Goal: Task Accomplishment & Management: Complete application form

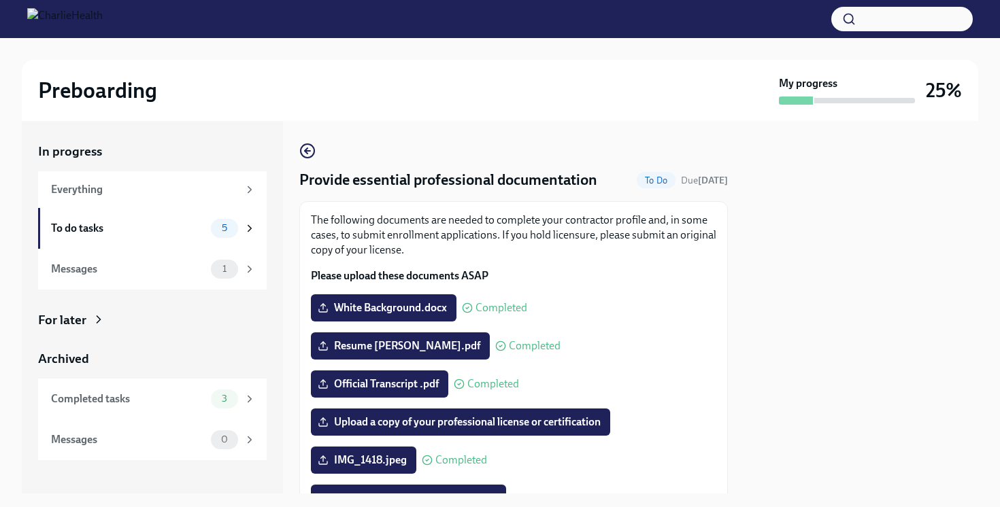
scroll to position [162, 0]
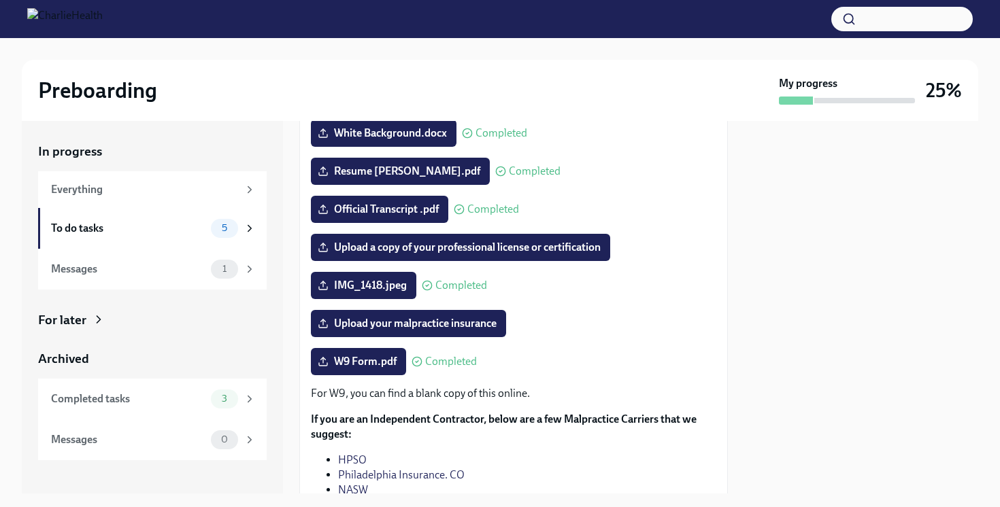
scroll to position [171, 0]
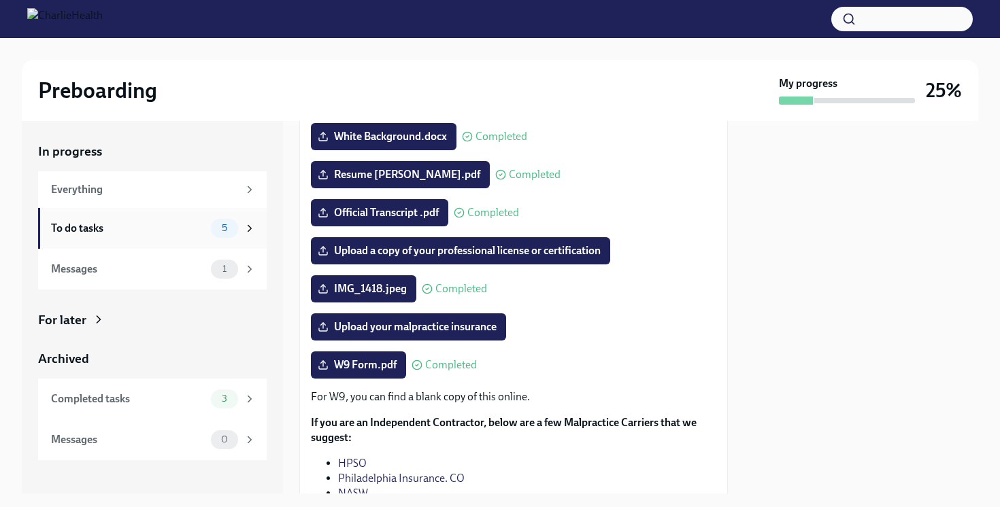
click at [182, 221] on div "To do tasks" at bounding box center [128, 228] width 154 height 15
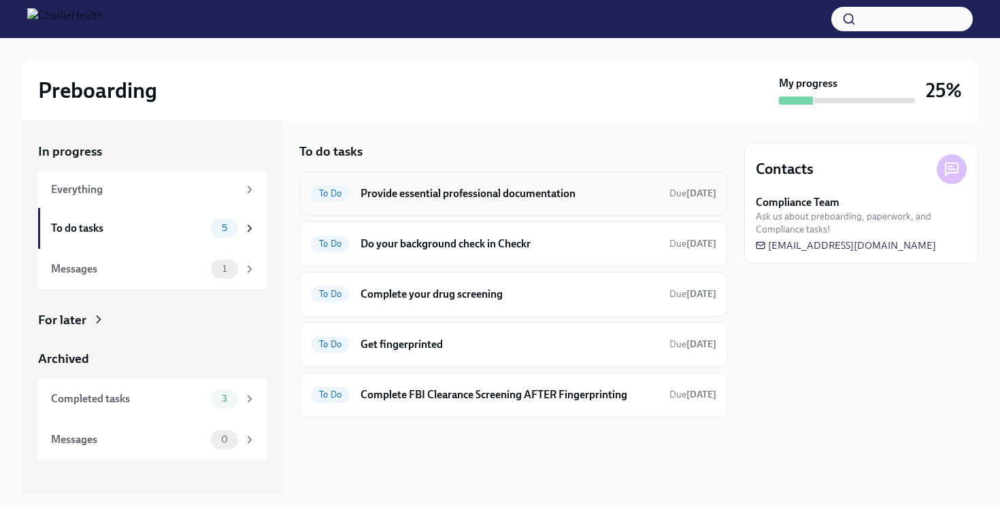
click at [406, 187] on h6 "Provide essential professional documentation" at bounding box center [509, 193] width 298 height 15
click at [396, 341] on h6 "Get fingerprinted" at bounding box center [509, 344] width 298 height 15
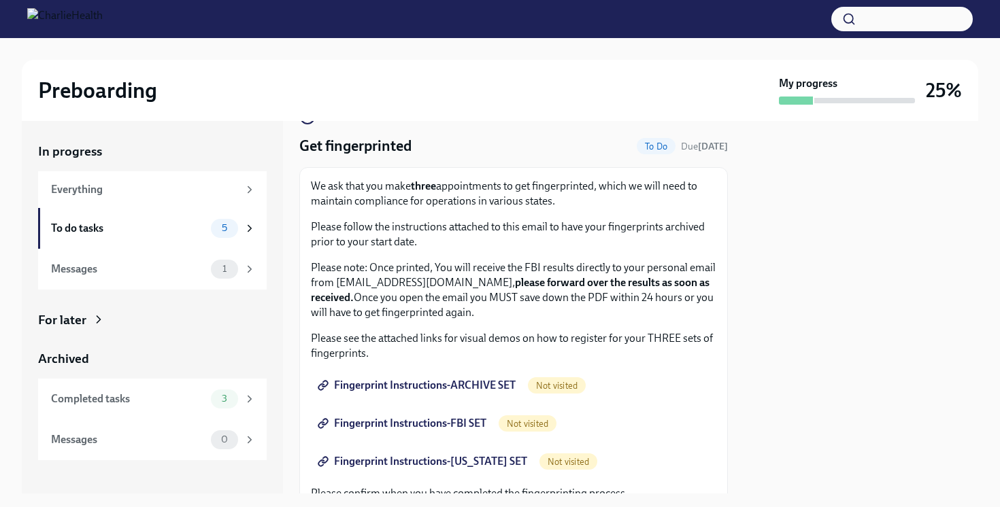
scroll to position [35, 0]
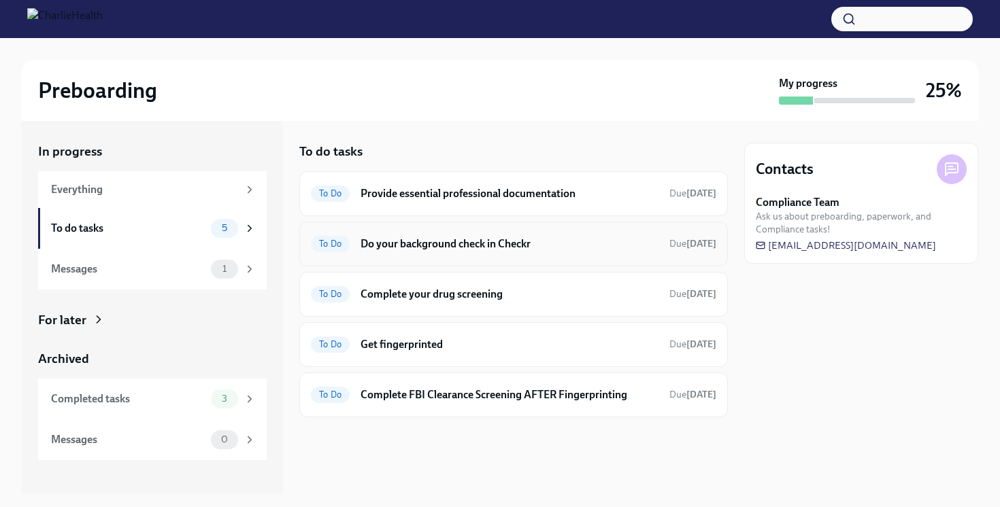
click at [429, 254] on div "To Do Do your background check in Checkr Due in 2 days" at bounding box center [513, 244] width 405 height 22
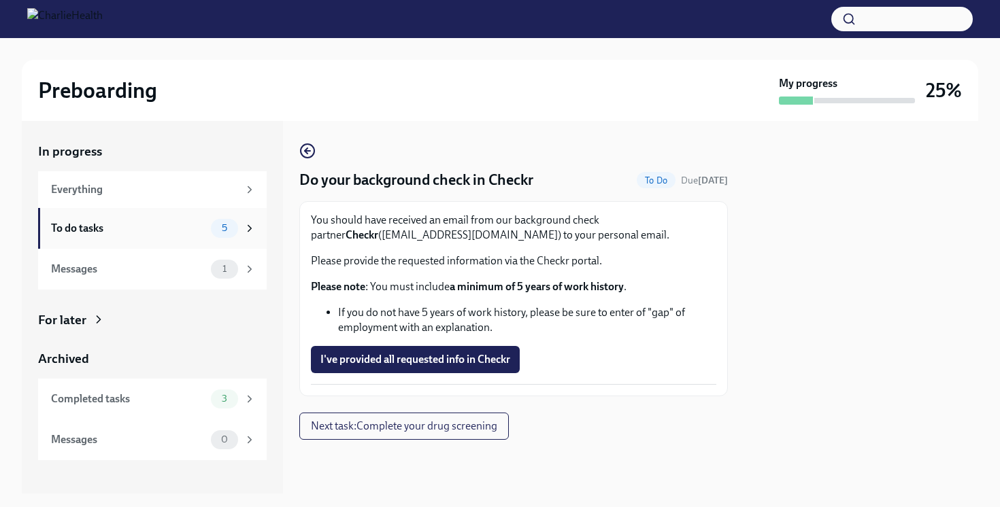
click at [192, 226] on div "To do tasks" at bounding box center [128, 228] width 154 height 15
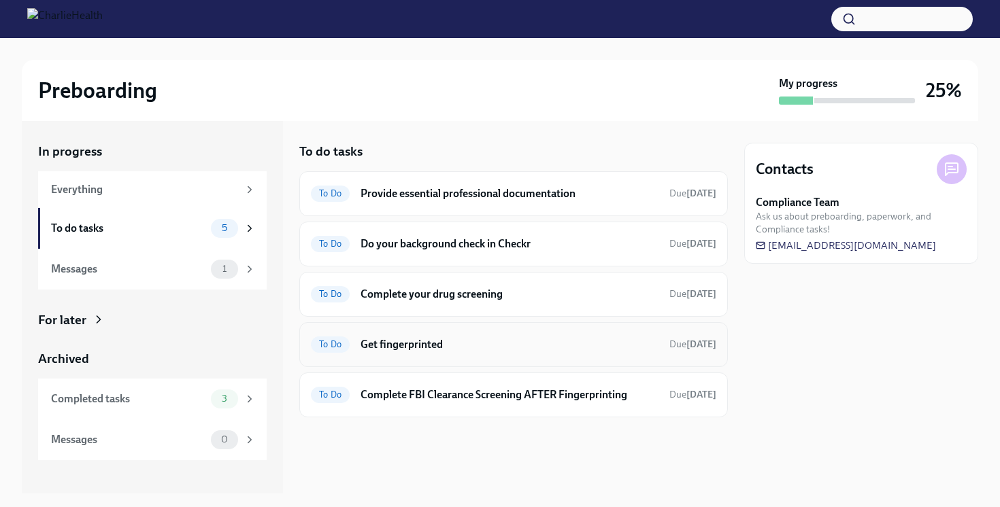
click at [423, 339] on h6 "Get fingerprinted" at bounding box center [509, 344] width 298 height 15
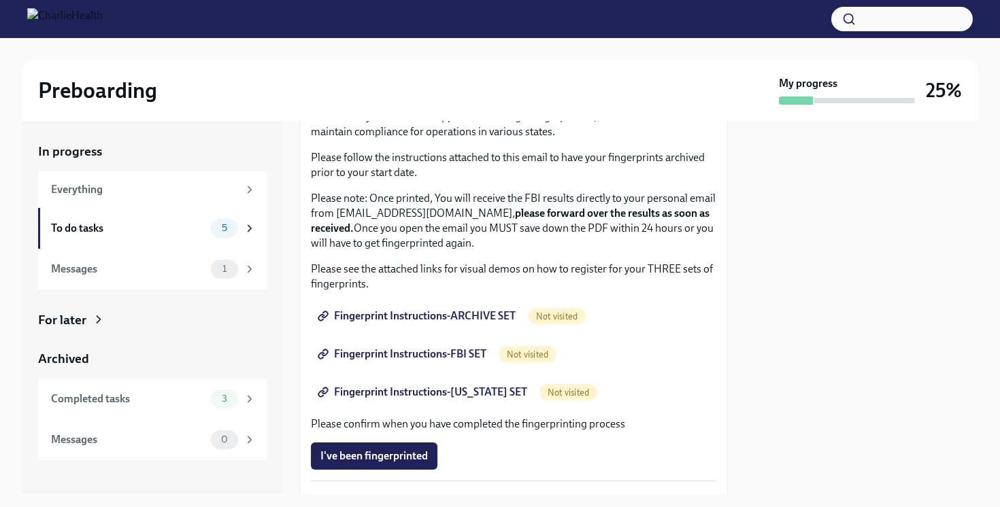
scroll to position [105, 0]
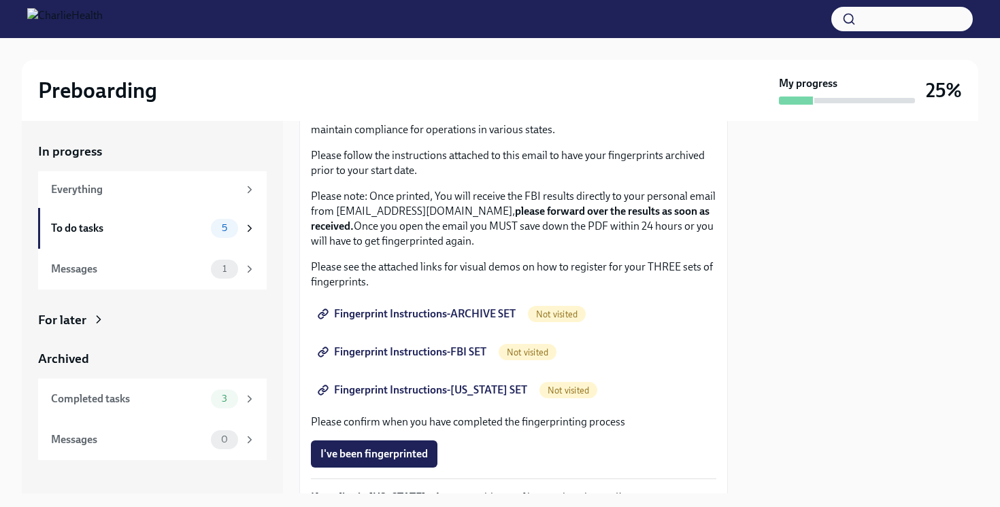
click at [438, 315] on span "Fingerprint Instructions-ARCHIVE SET" at bounding box center [417, 314] width 195 height 14
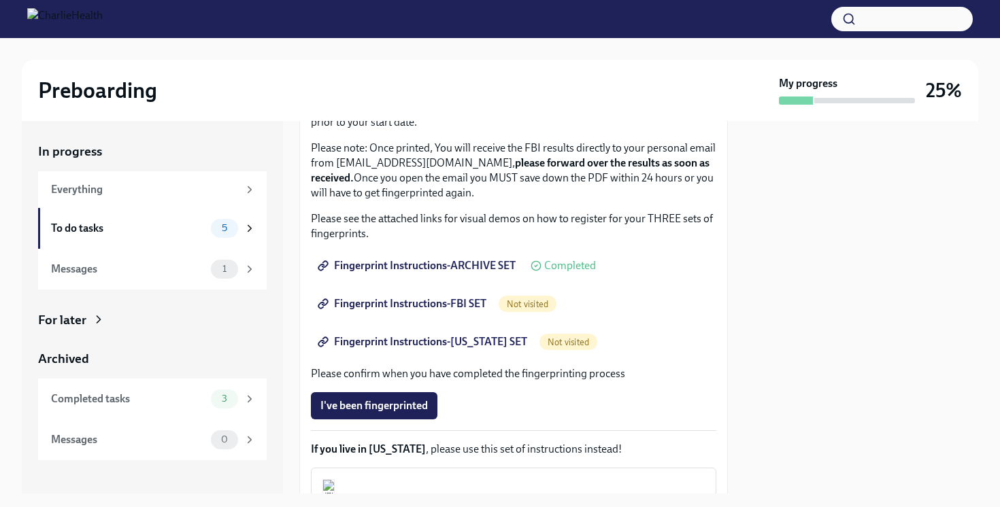
scroll to position [158, 0]
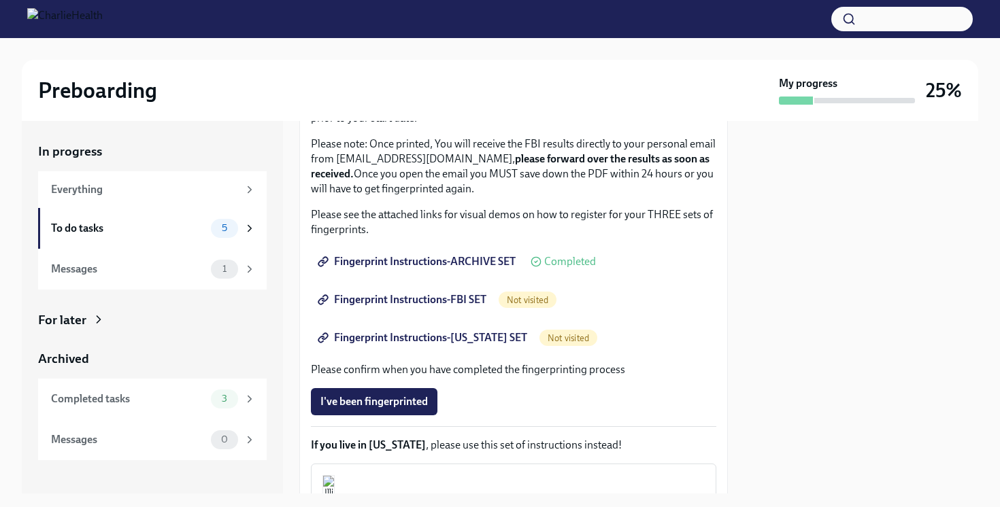
click at [464, 295] on span "Fingerprint Instructions-FBI SET" at bounding box center [403, 300] width 166 height 14
click at [200, 230] on div "To do tasks" at bounding box center [128, 228] width 154 height 15
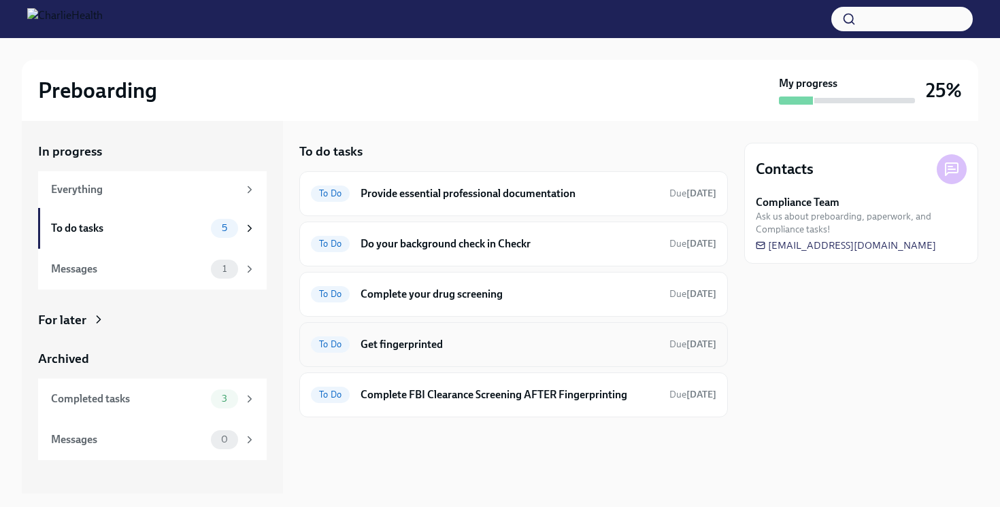
click at [392, 341] on h6 "Get fingerprinted" at bounding box center [509, 344] width 298 height 15
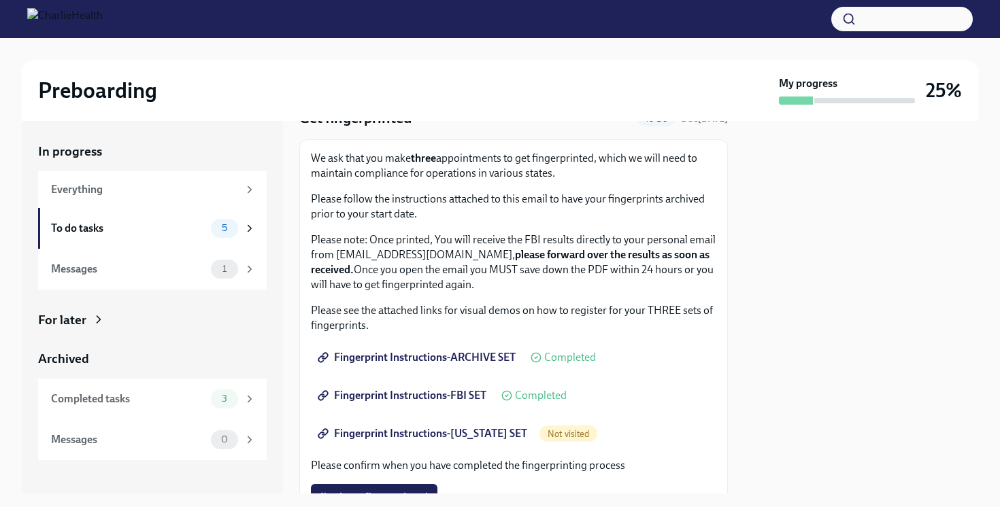
scroll to position [67, 0]
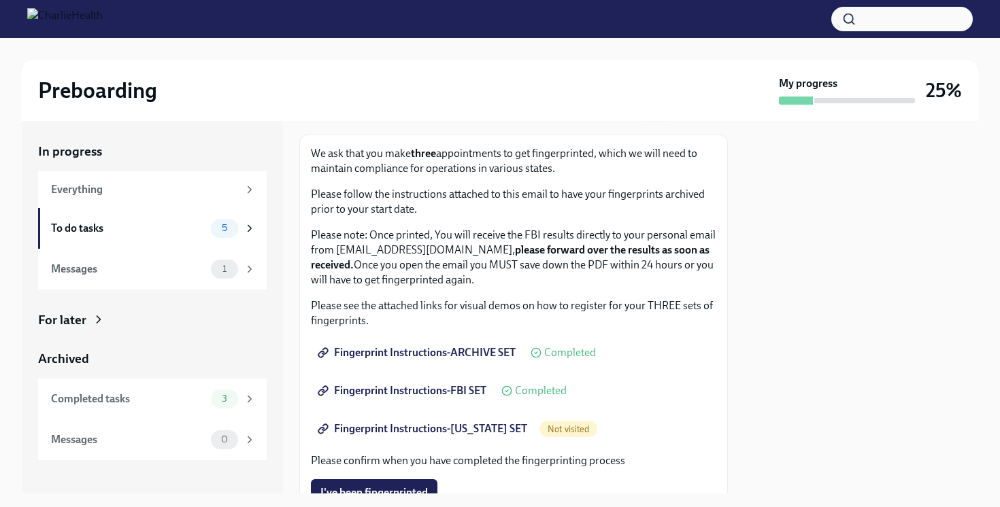
click at [441, 353] on span "Fingerprint Instructions-ARCHIVE SET" at bounding box center [417, 353] width 195 height 14
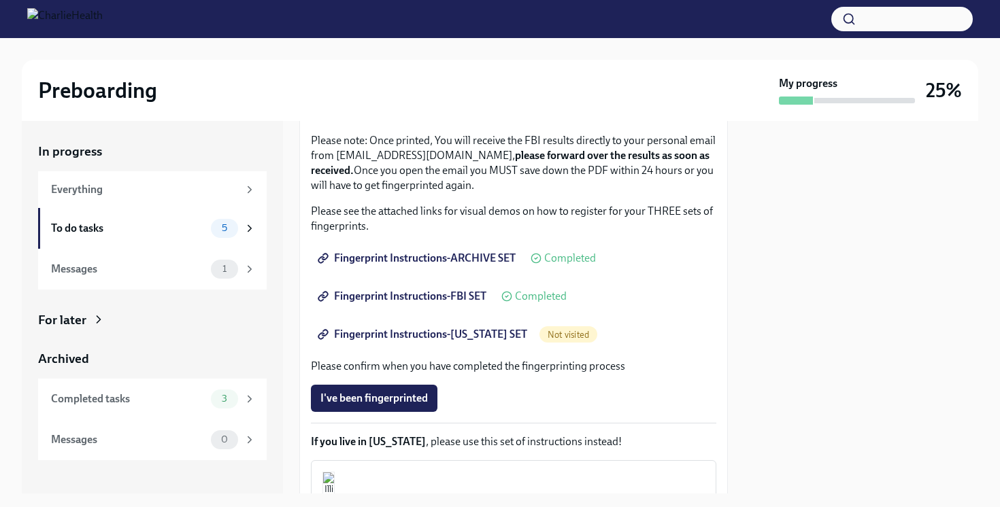
scroll to position [165, 0]
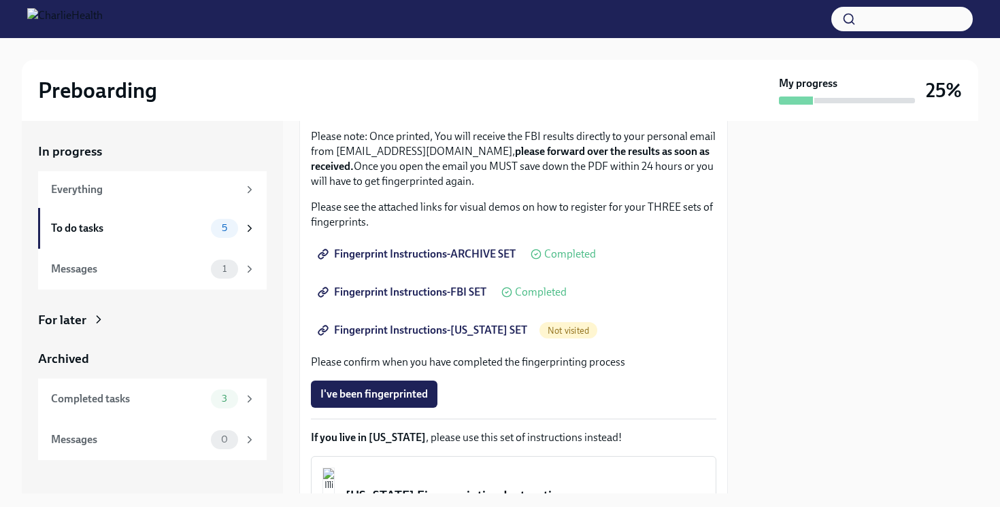
click at [428, 331] on span "Fingerprint Instructions-FLORIDA SET" at bounding box center [423, 331] width 207 height 14
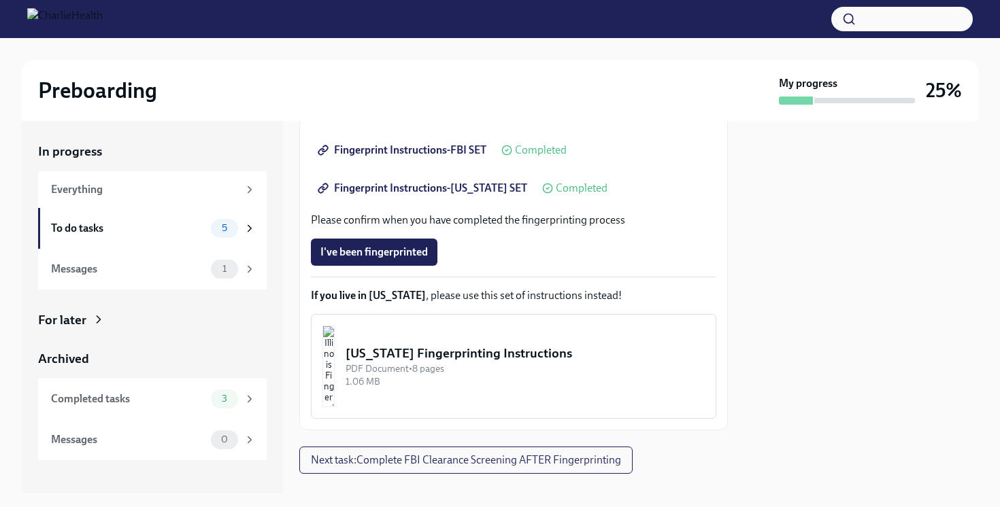
scroll to position [331, 0]
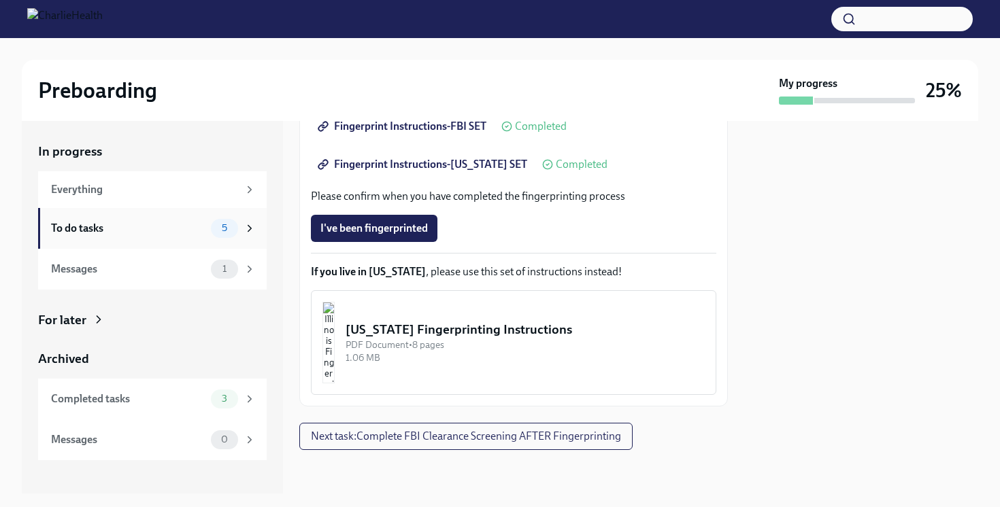
click at [202, 233] on div "To do tasks" at bounding box center [128, 228] width 154 height 15
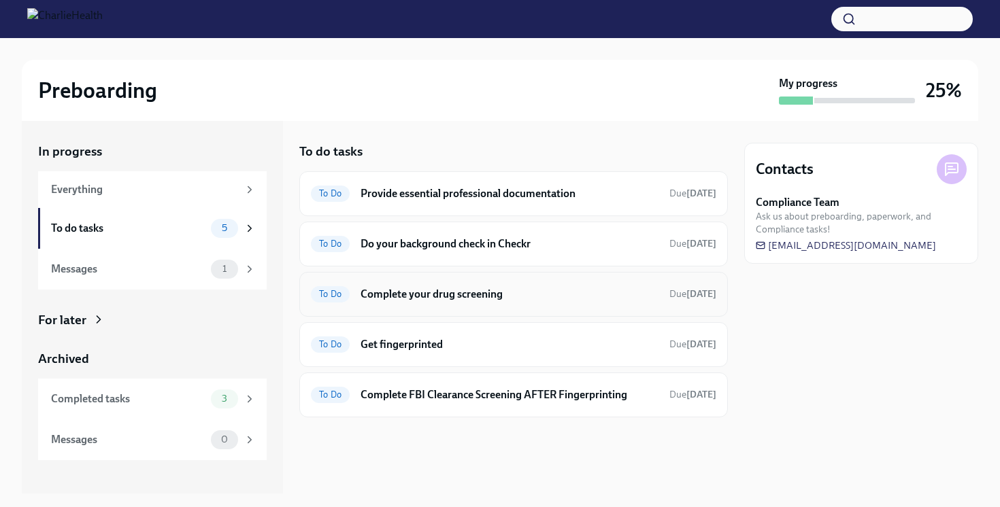
click at [385, 299] on h6 "Complete your drug screening" at bounding box center [509, 294] width 298 height 15
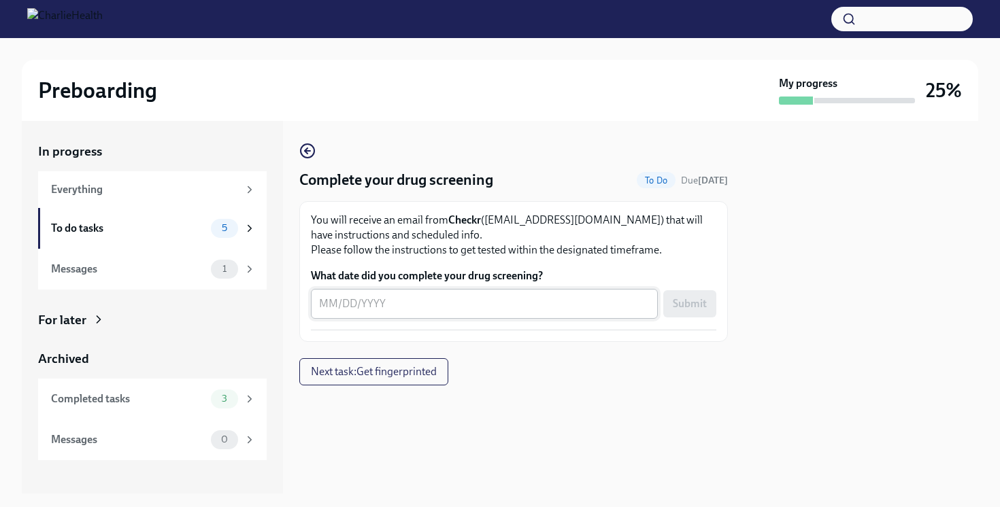
click at [405, 305] on textarea "What date did you complete your drug screening?" at bounding box center [484, 304] width 331 height 16
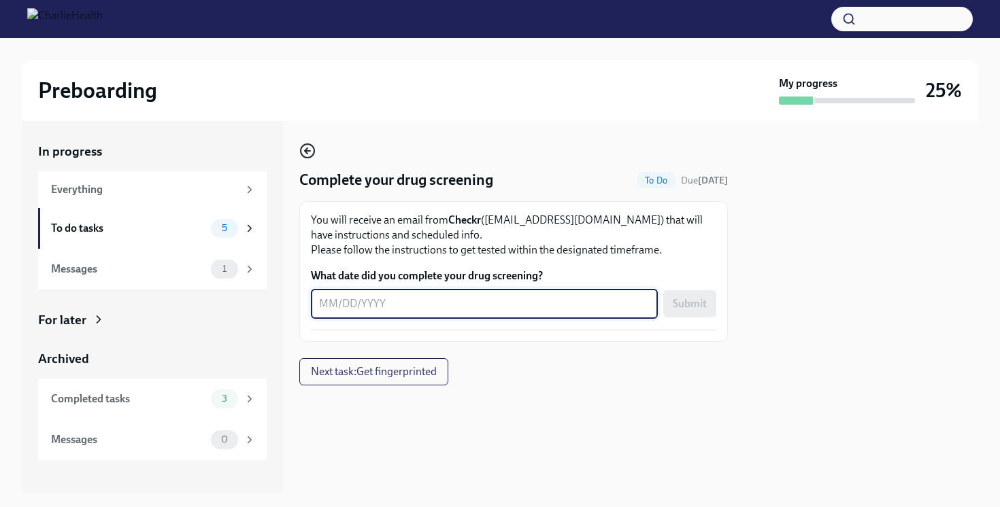
click at [305, 154] on icon "button" at bounding box center [307, 151] width 16 height 16
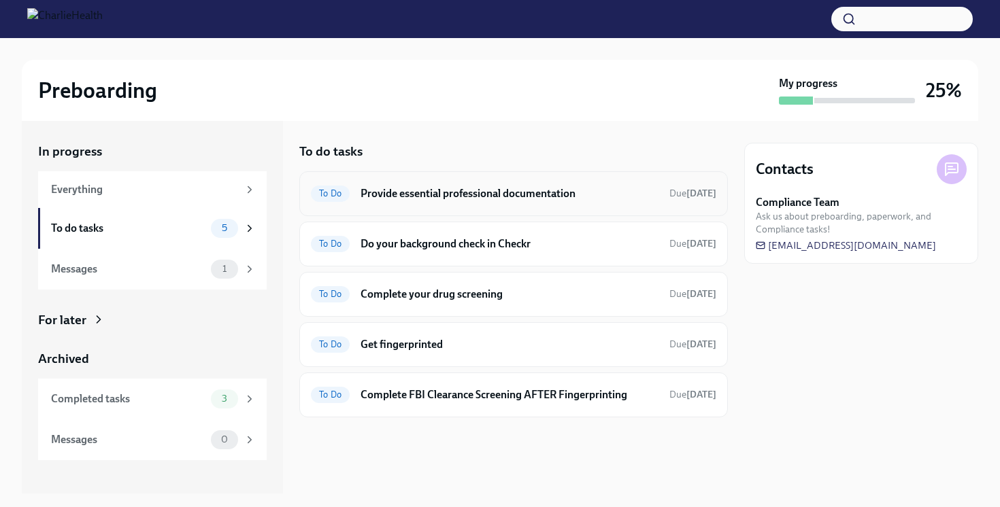
click at [405, 192] on h6 "Provide essential professional documentation" at bounding box center [509, 193] width 298 height 15
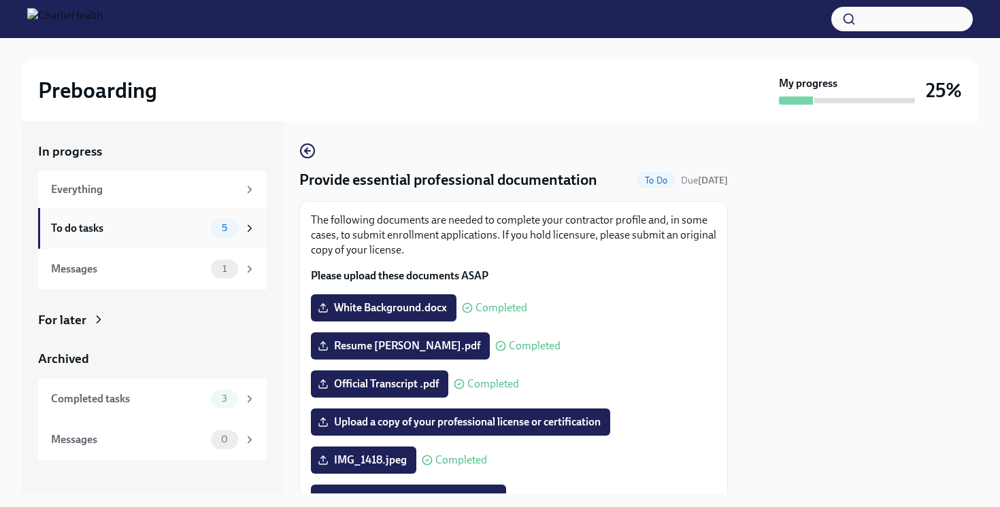
click at [210, 229] on div "To do tasks 5" at bounding box center [153, 228] width 205 height 19
